Goal: Find contact information: Find contact information

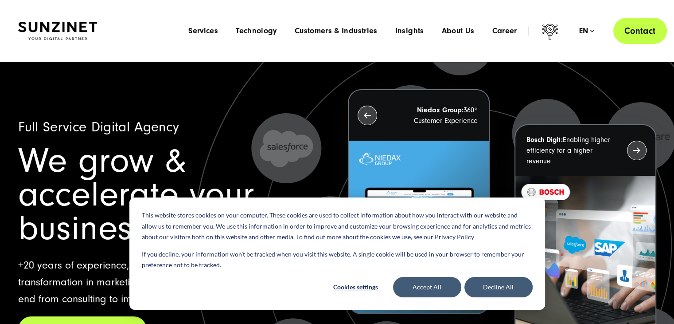
click at [628, 24] on link "Contact" at bounding box center [640, 31] width 54 height 26
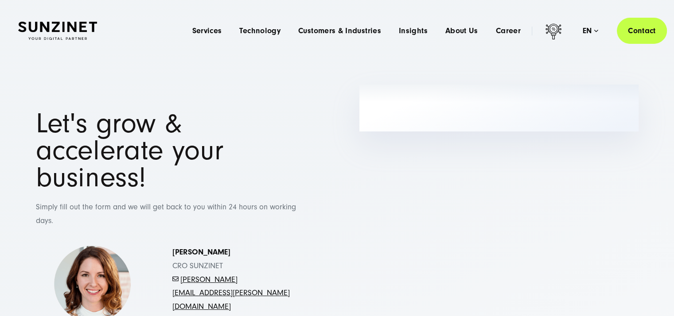
click at [291, 272] on div "[PERSON_NAME] CRO [PERSON_NAME] - [PERSON_NAME][EMAIL_ADDRESS][PERSON_NAME][DOM…" at bounding box center [234, 284] width 125 height 77
drag, startPoint x: 320, startPoint y: 266, endPoint x: 182, endPoint y: 265, distance: 138.7
click at [182, 265] on div "[PERSON_NAME] CRO [PERSON_NAME] - [PERSON_NAME][EMAIL_ADDRESS][PERSON_NAME][DOM…" at bounding box center [175, 280] width 315 height 86
copy link "[PERSON_NAME][EMAIL_ADDRESS][PERSON_NAME][DOMAIN_NAME]"
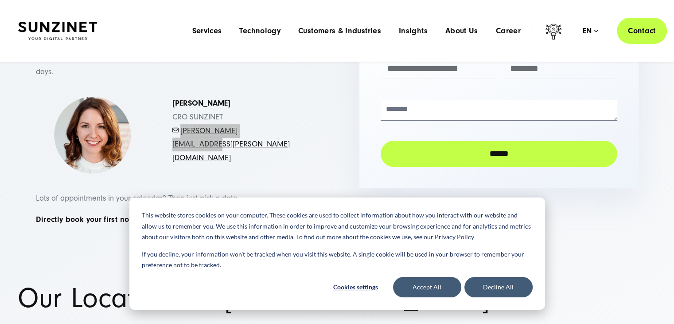
scroll to position [133, 0]
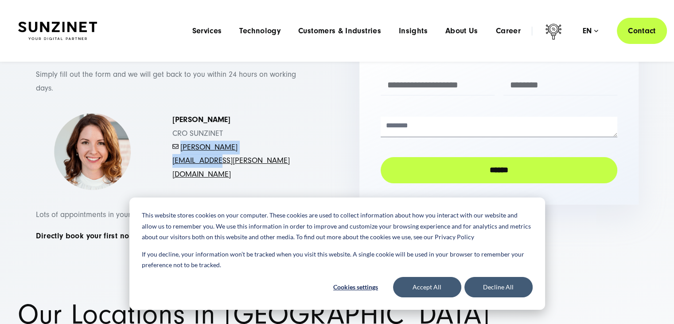
click at [295, 134] on p "[PERSON_NAME] CRO [PERSON_NAME] - [PERSON_NAME][EMAIL_ADDRESS][PERSON_NAME][DOM…" at bounding box center [234, 147] width 125 height 68
drag, startPoint x: 303, startPoint y: 133, endPoint x: 181, endPoint y: 135, distance: 121.9
click at [181, 135] on div "[PERSON_NAME] CRO [PERSON_NAME] - [PERSON_NAME][EMAIL_ADDRESS][PERSON_NAME][DOM…" at bounding box center [235, 147] width 160 height 68
copy link "[PERSON_NAME][EMAIL_ADDRESS][PERSON_NAME][DOMAIN_NAME]"
